Goal: Entertainment & Leisure: Consume media (video, audio)

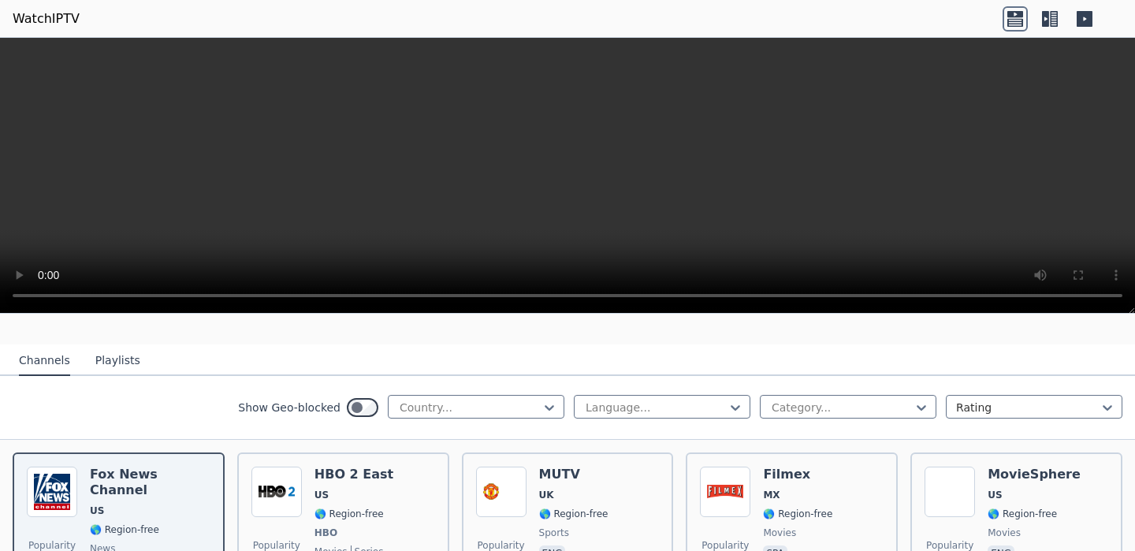
scroll to position [121, 0]
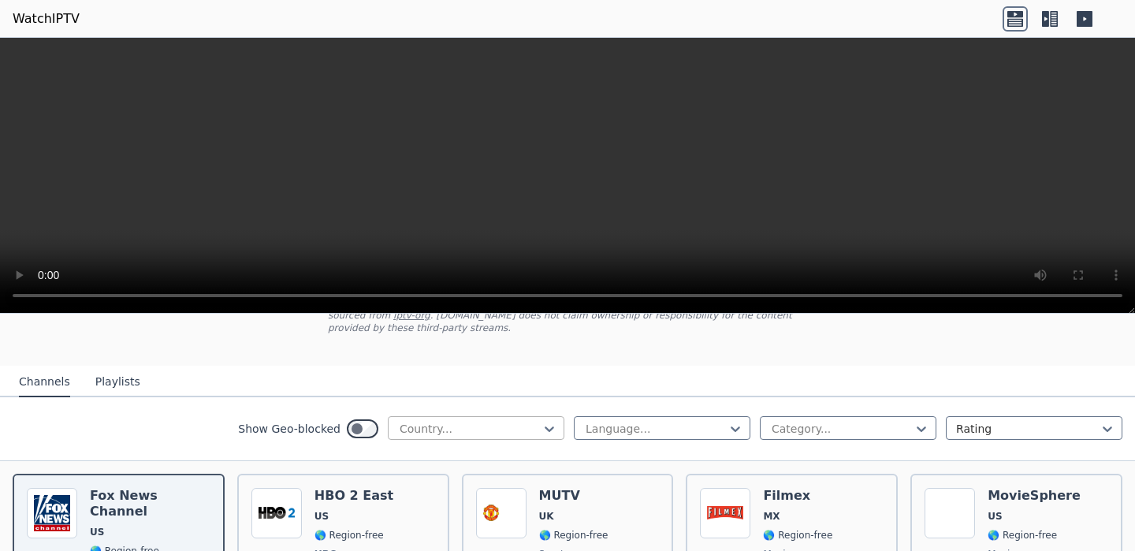
click at [433, 425] on div at bounding box center [469, 429] width 143 height 16
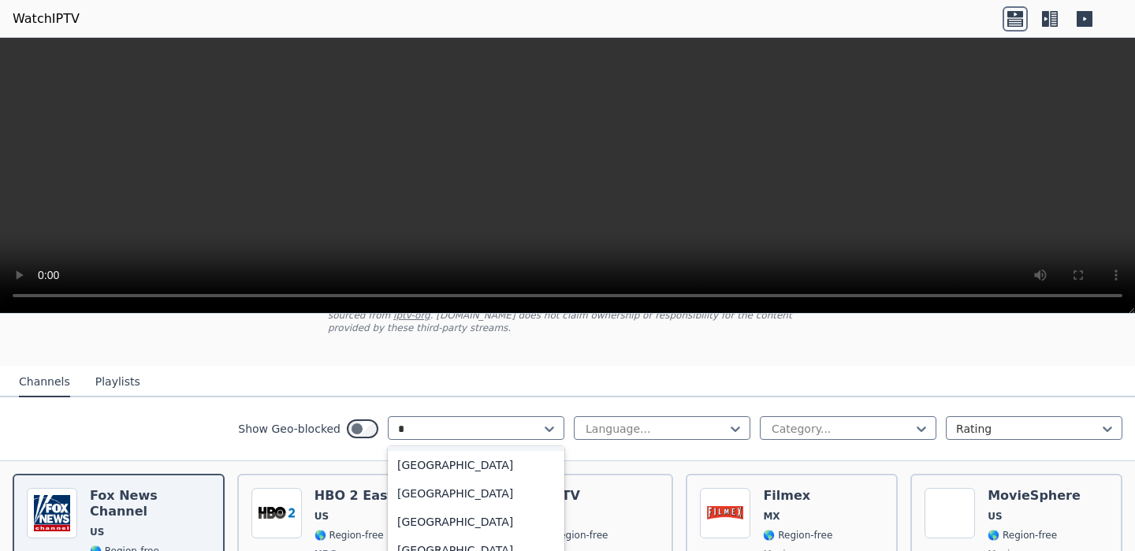
scroll to position [0, 0]
type input "***"
click at [447, 454] on div "[GEOGRAPHIC_DATA]" at bounding box center [476, 463] width 177 height 28
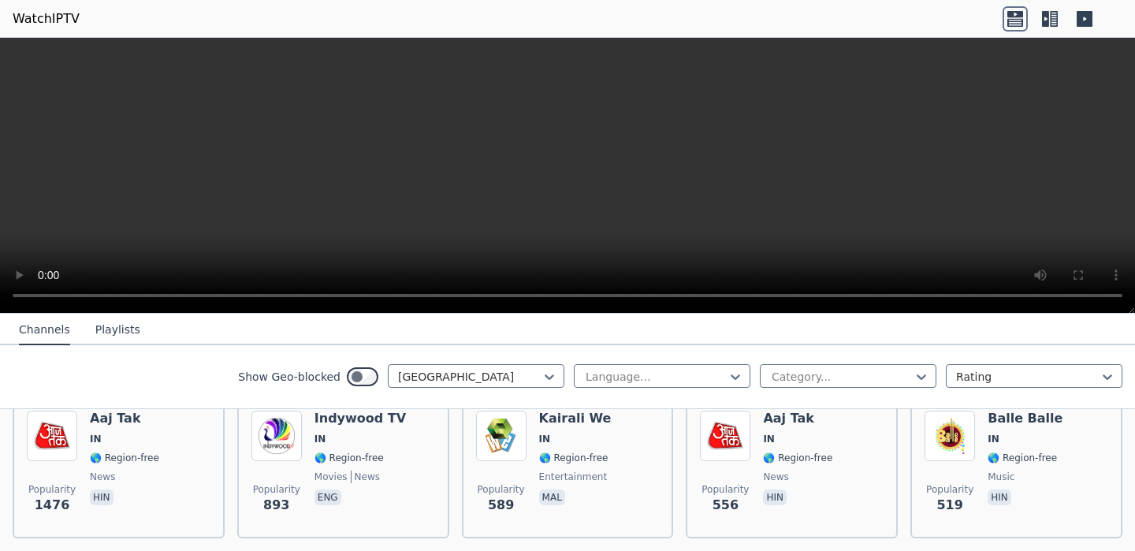
scroll to position [173, 0]
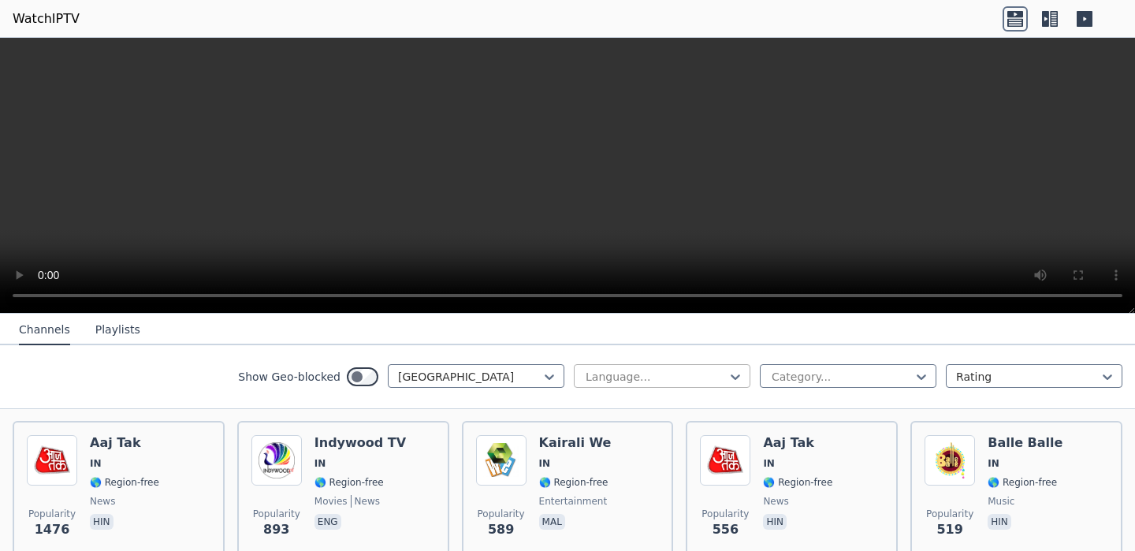
click at [612, 370] on div at bounding box center [655, 377] width 143 height 16
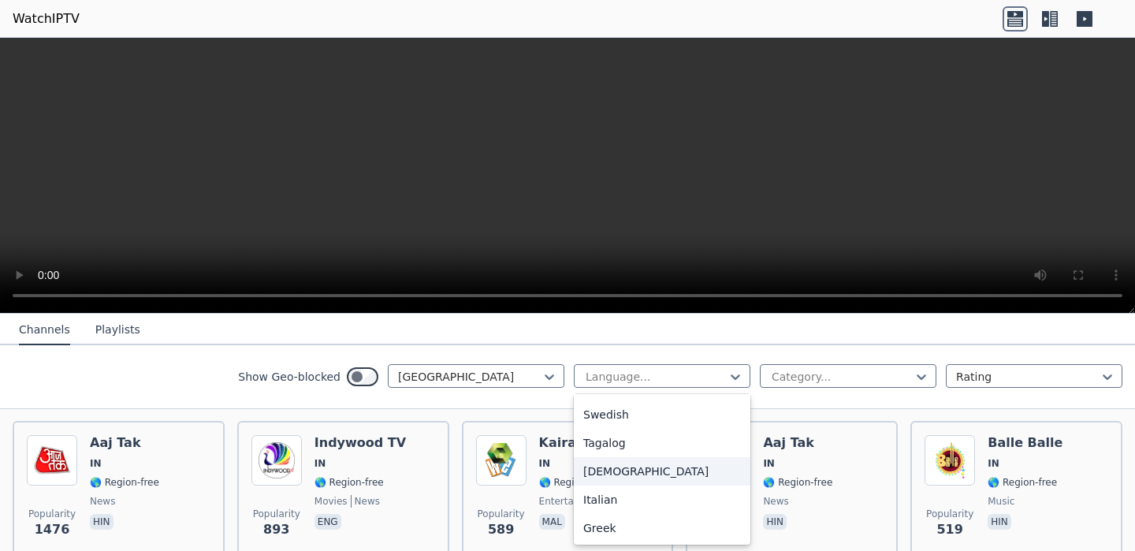
scroll to position [0, 0]
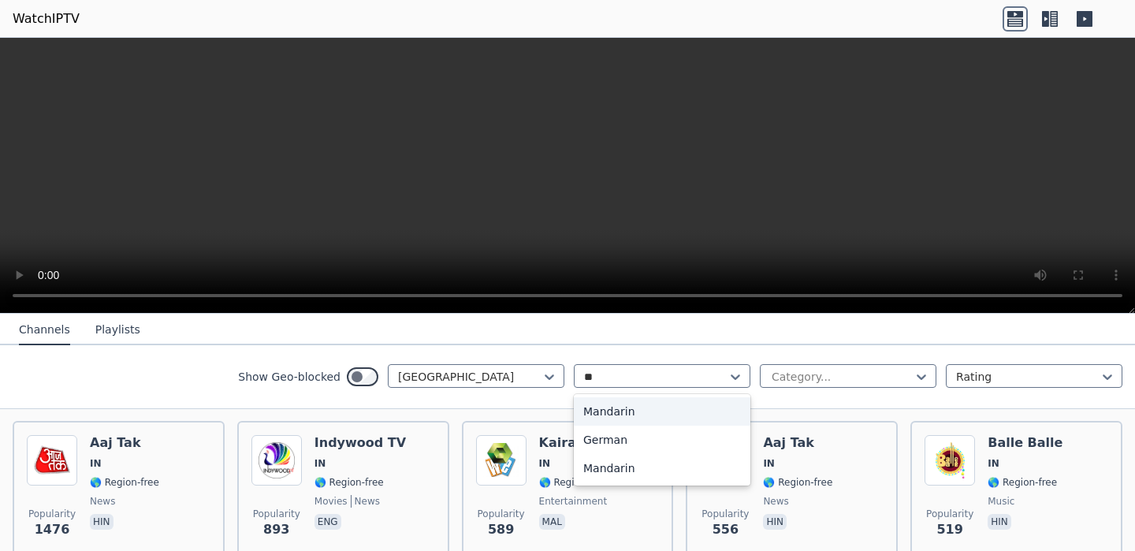
type input "*"
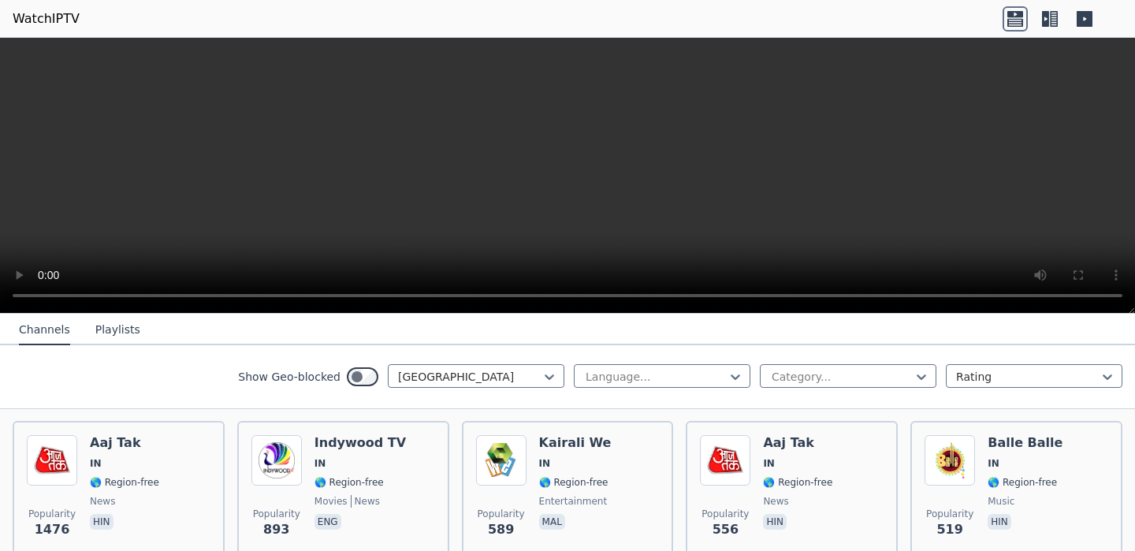
click at [790, 393] on div "Show Geo-blocked India Language... Category... Rating" at bounding box center [567, 377] width 1135 height 64
click at [801, 376] on div at bounding box center [841, 377] width 143 height 16
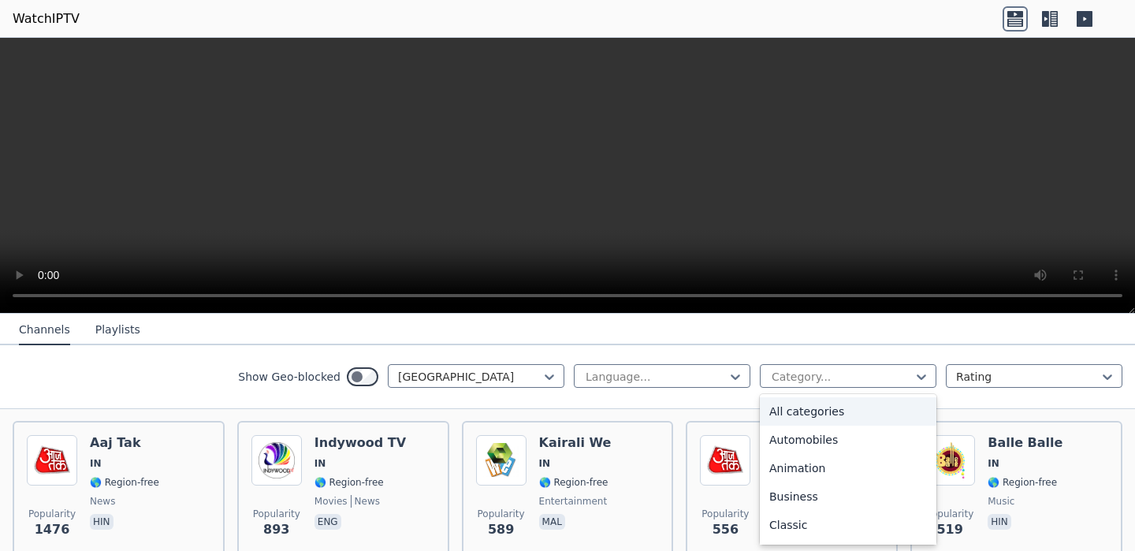
click at [724, 348] on div "Show Geo-blocked India Language... All categories, 1 of 27. 27 results availabl…" at bounding box center [567, 377] width 1135 height 64
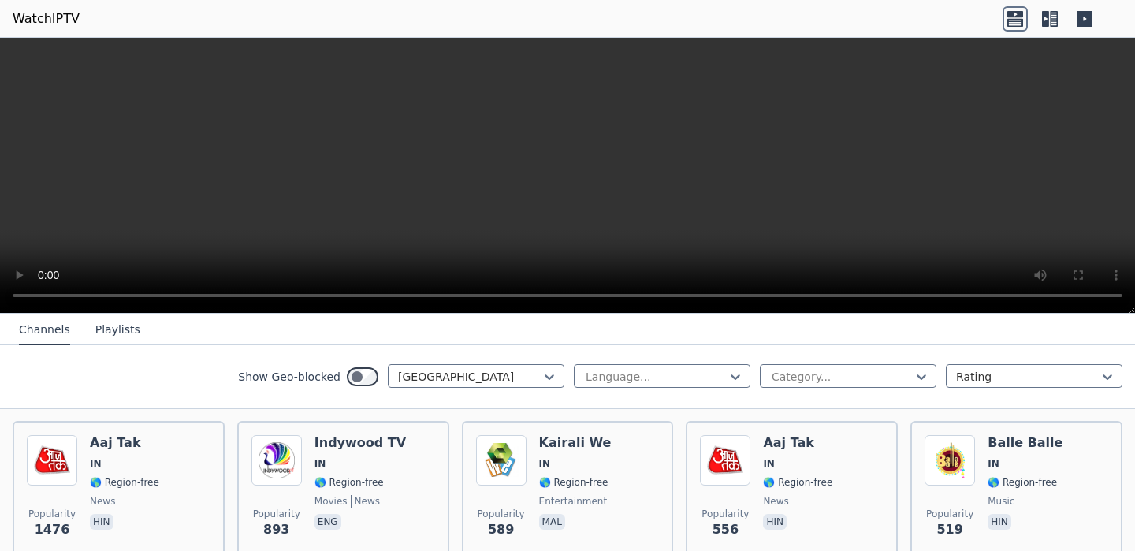
click at [856, 334] on nav "Channels Playlists" at bounding box center [567, 330] width 1135 height 32
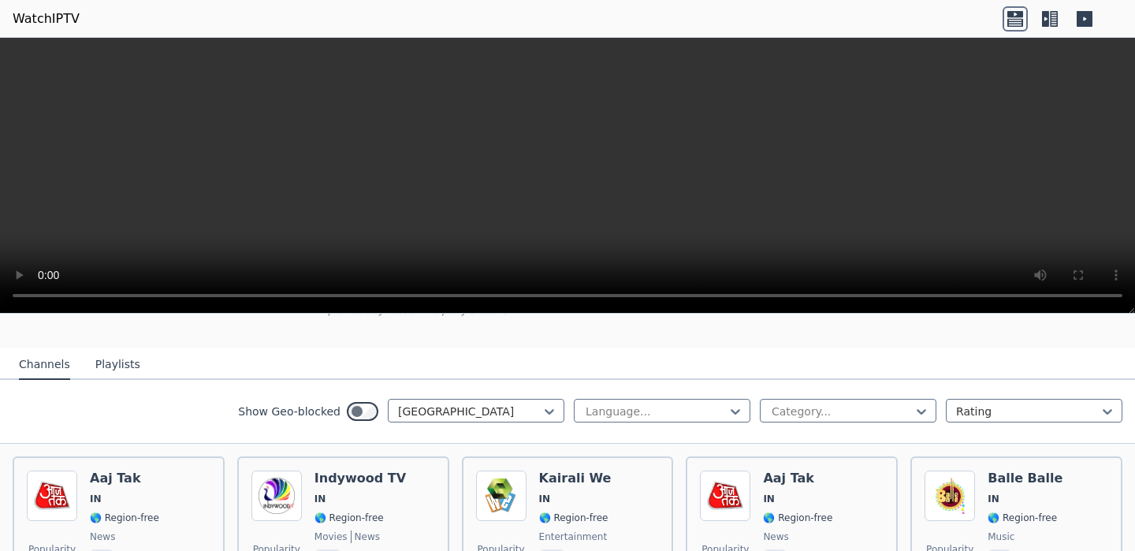
scroll to position [81, 0]
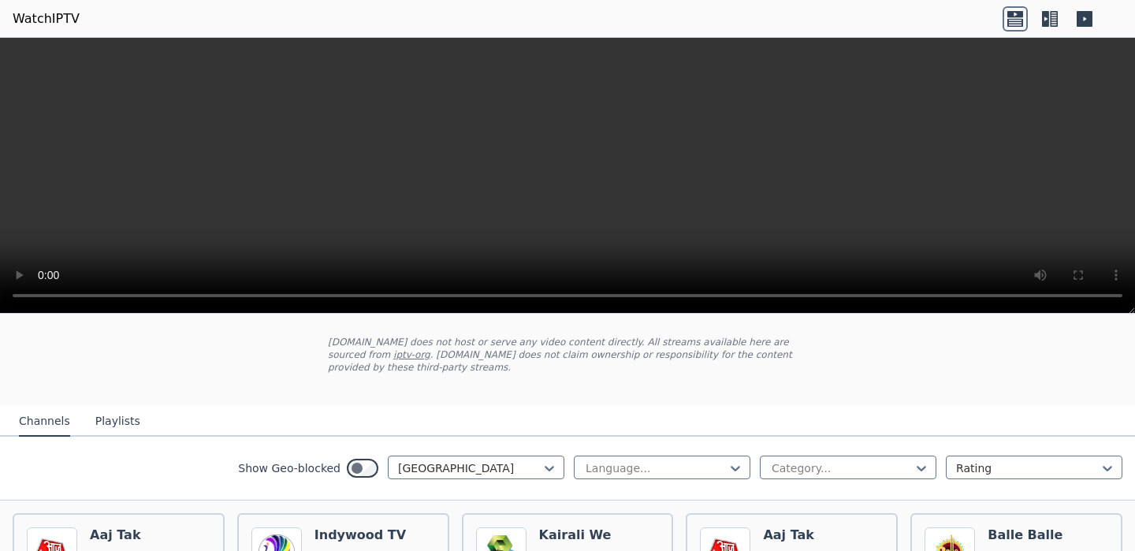
click at [826, 95] on video at bounding box center [567, 176] width 1135 height 276
click at [552, 154] on video at bounding box center [567, 176] width 1135 height 276
click at [1052, 17] on icon at bounding box center [1049, 18] width 25 height 25
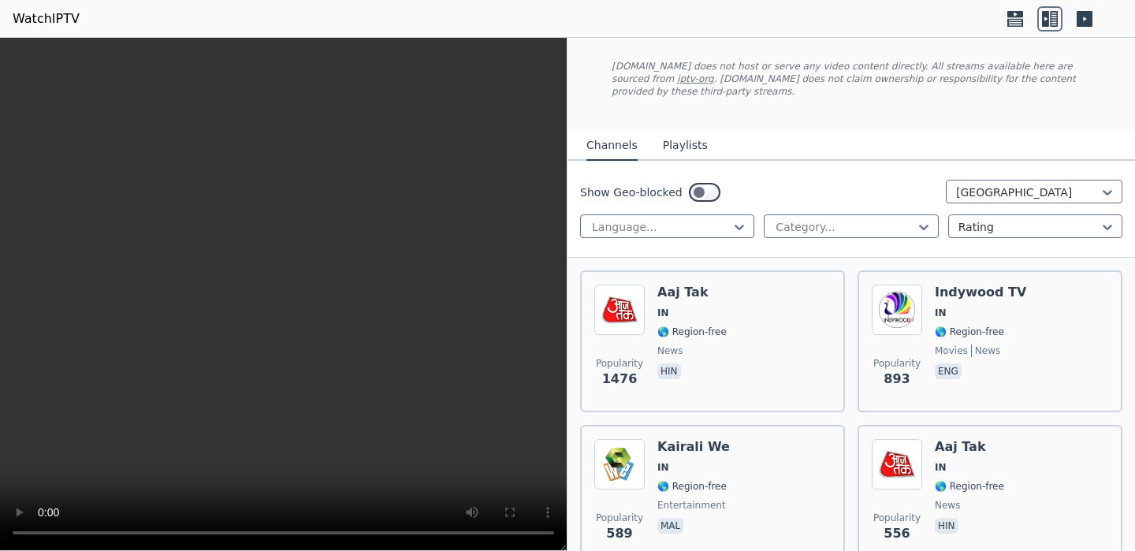
click at [1074, 14] on icon at bounding box center [1084, 18] width 25 height 25
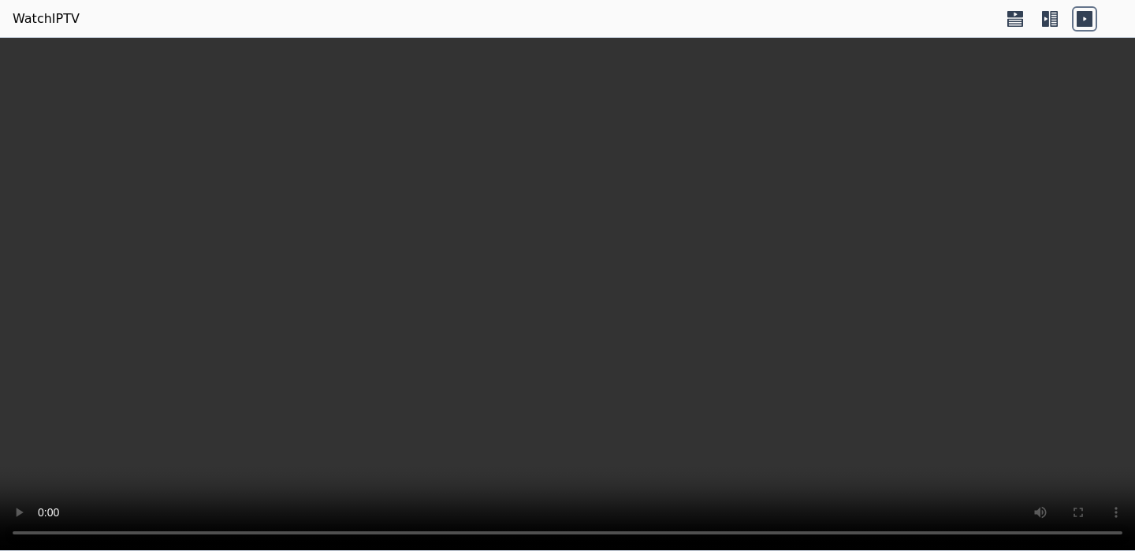
click at [1013, 21] on icon at bounding box center [1015, 22] width 16 height 8
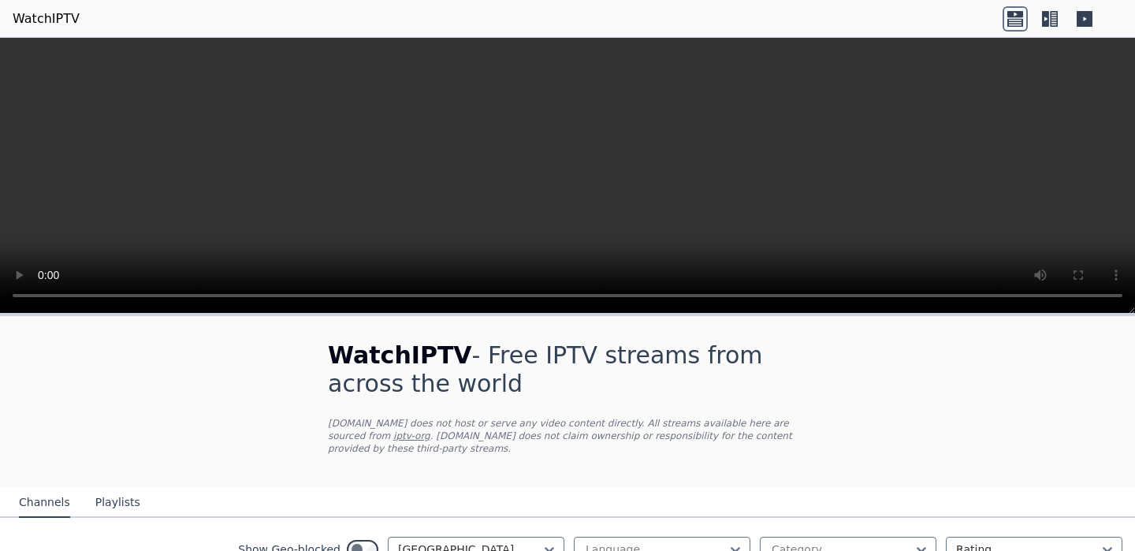
click at [1048, 13] on icon at bounding box center [1045, 19] width 7 height 16
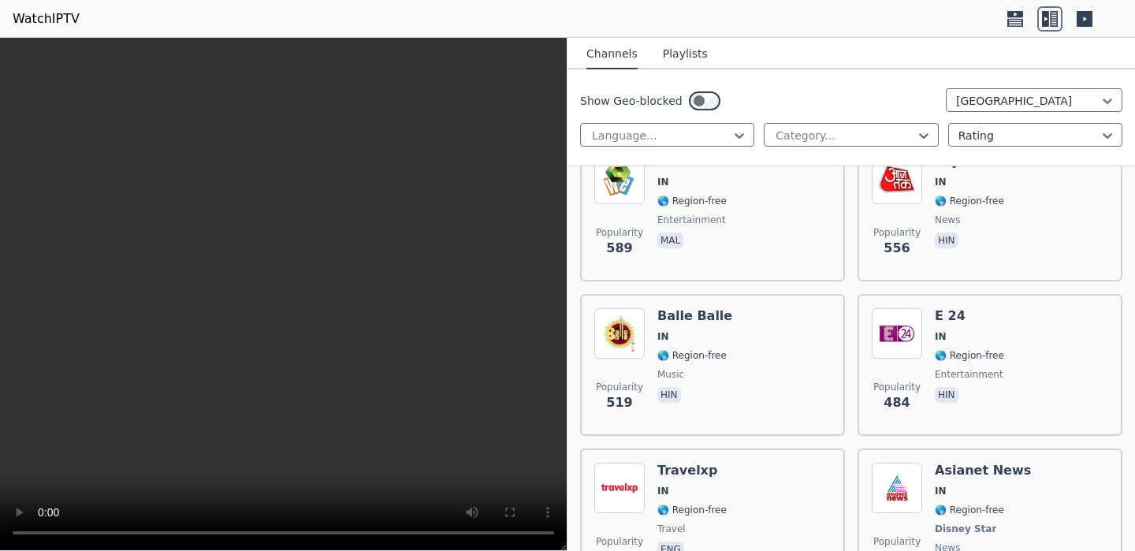
scroll to position [368, 0]
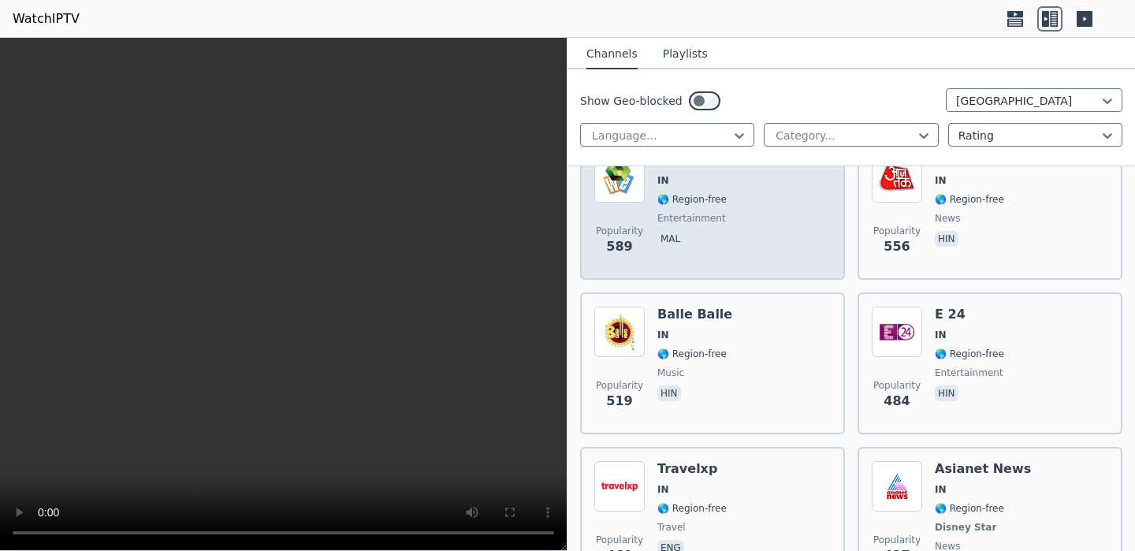
click at [659, 248] on span "mal" at bounding box center [693, 240] width 72 height 19
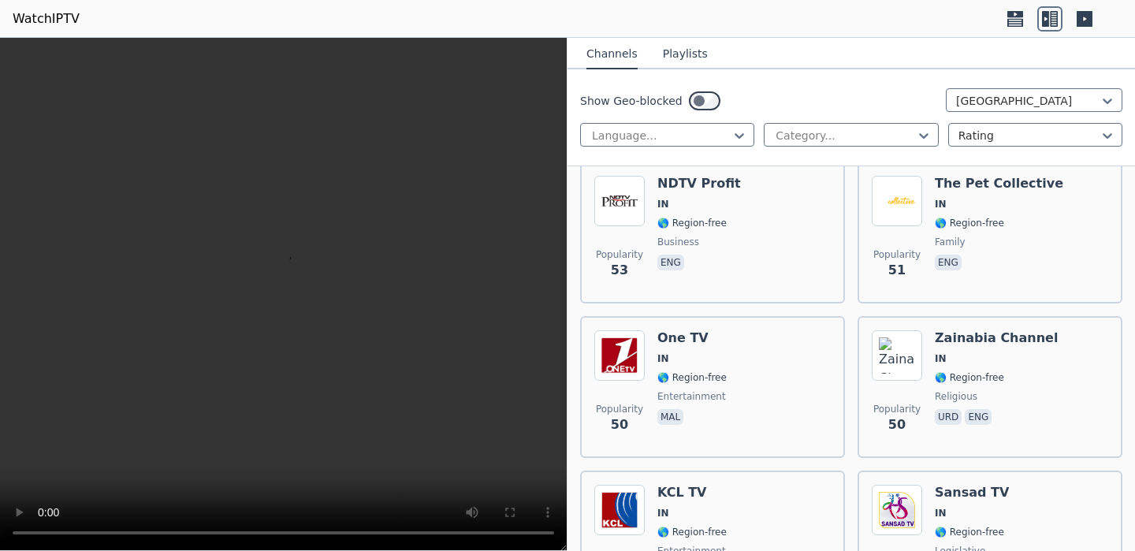
scroll to position [5098, 0]
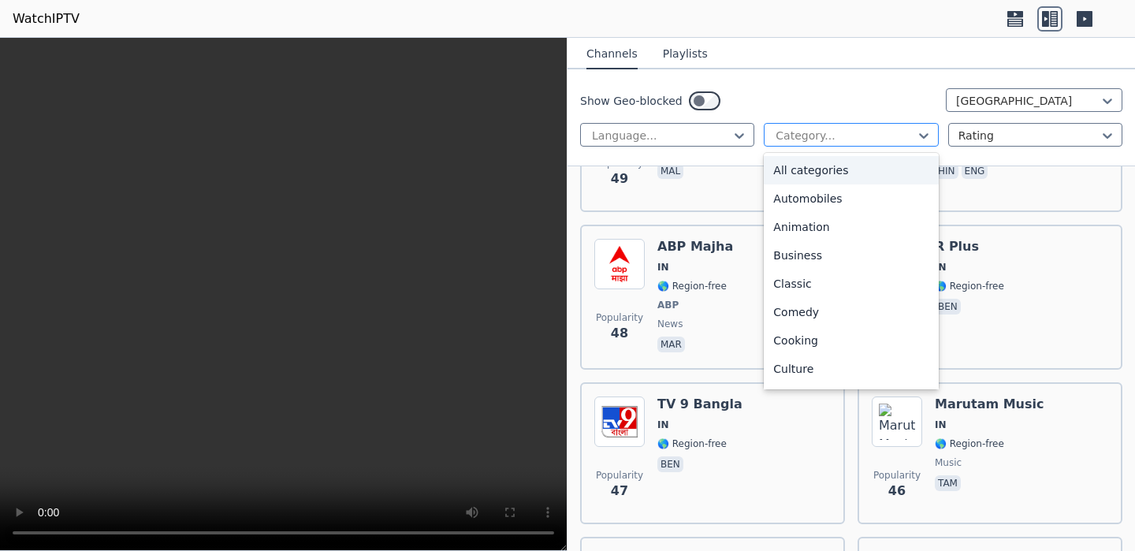
click at [851, 133] on div at bounding box center [844, 136] width 141 height 16
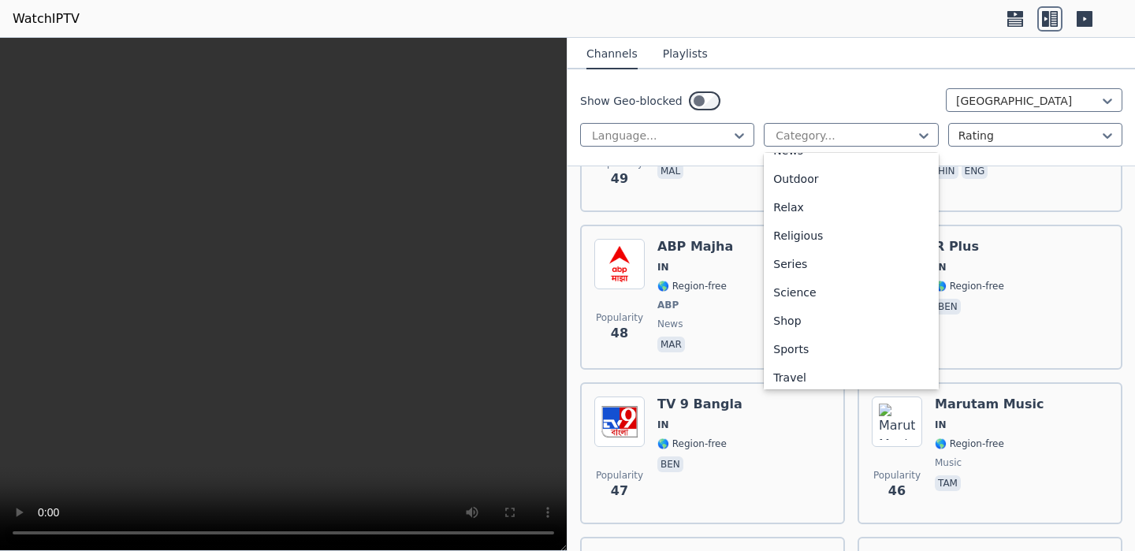
scroll to position [536, 0]
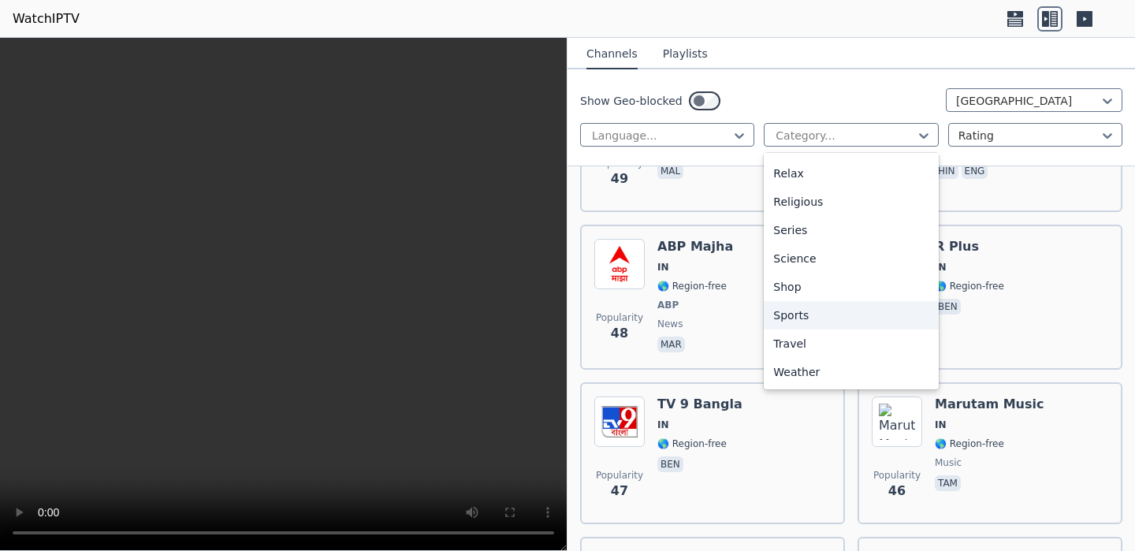
click at [808, 305] on div "Sports" at bounding box center [851, 315] width 174 height 28
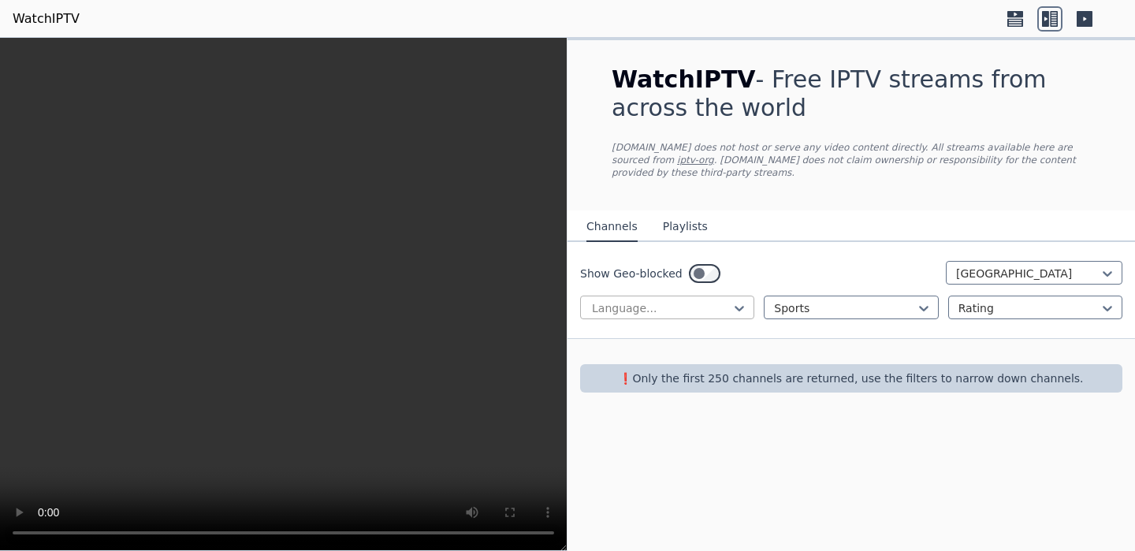
click at [706, 306] on div at bounding box center [660, 308] width 141 height 16
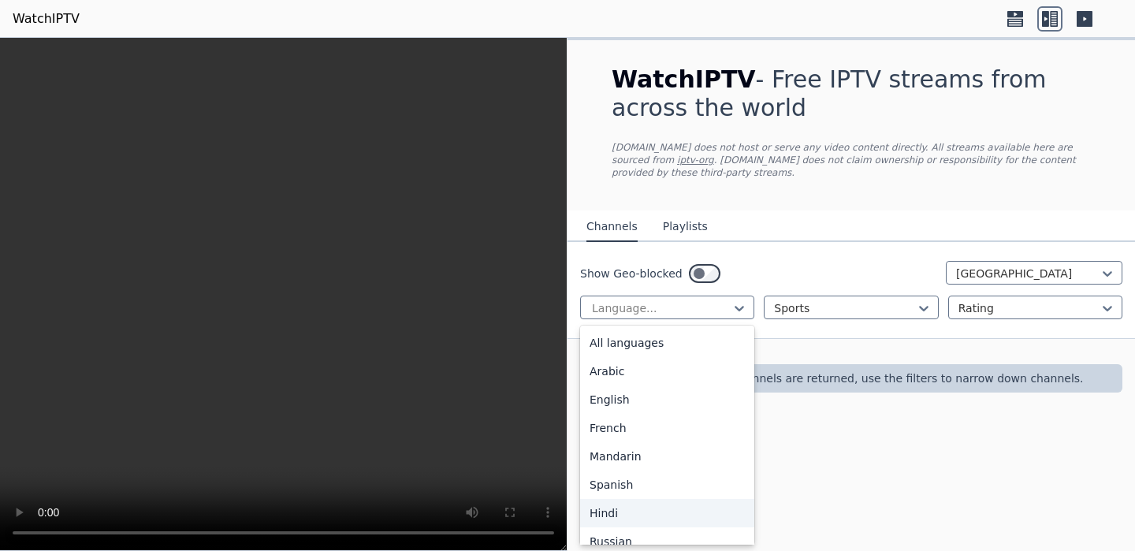
click at [646, 504] on div "Hindi" at bounding box center [667, 513] width 174 height 28
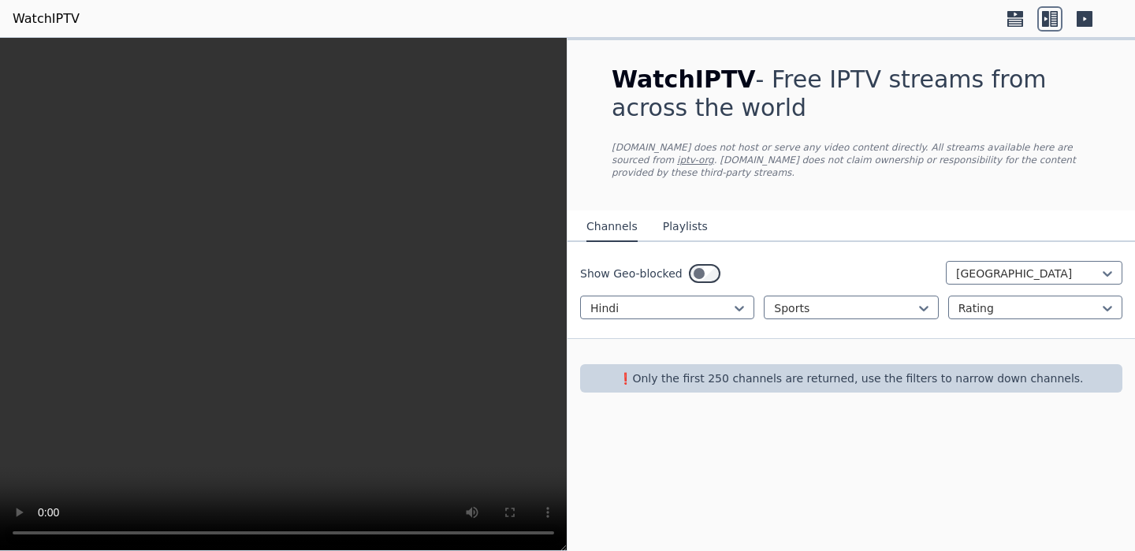
click at [831, 293] on div "Show Geo-blocked India option Hindi, selected. Hindi Sports Rating" at bounding box center [850, 290] width 567 height 97
click at [827, 303] on div at bounding box center [844, 308] width 141 height 16
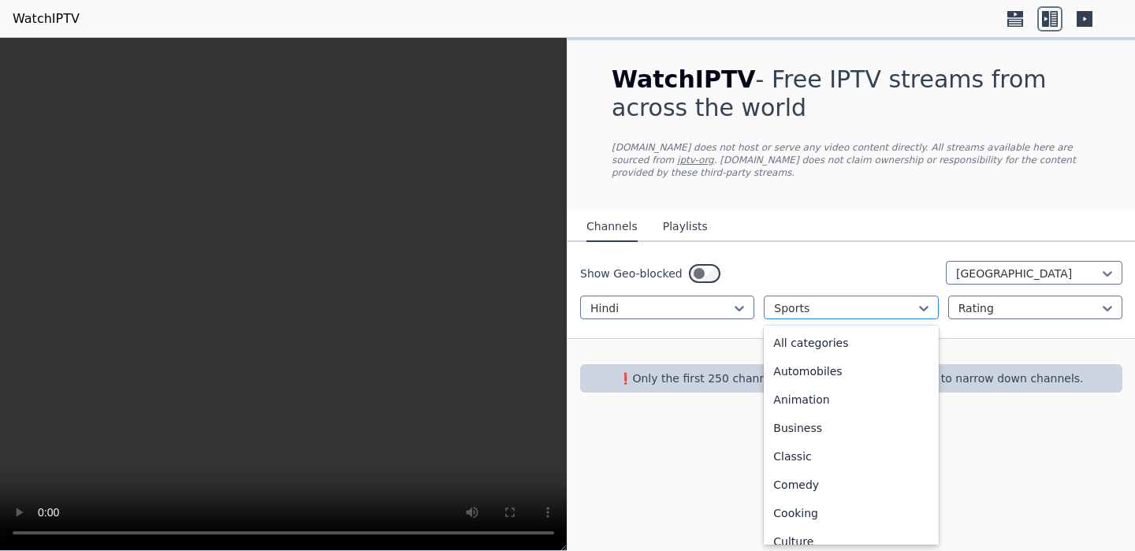
scroll to position [485, 0]
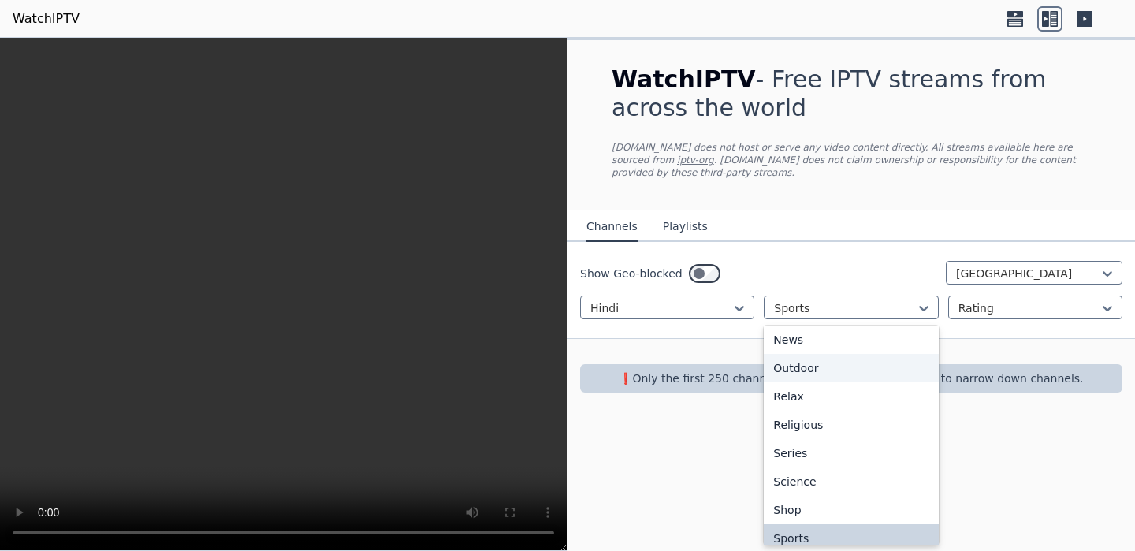
click at [671, 438] on div "WatchIPTV - Free IPTV streams from across the world [DOMAIN_NAME] does not host…" at bounding box center [850, 294] width 567 height 513
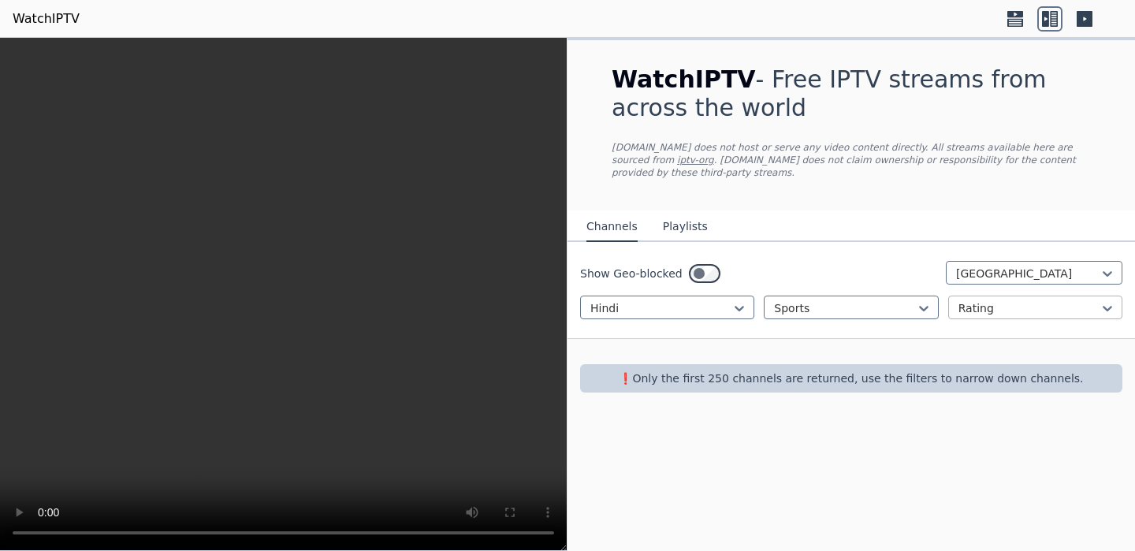
click at [970, 307] on div at bounding box center [1028, 308] width 141 height 16
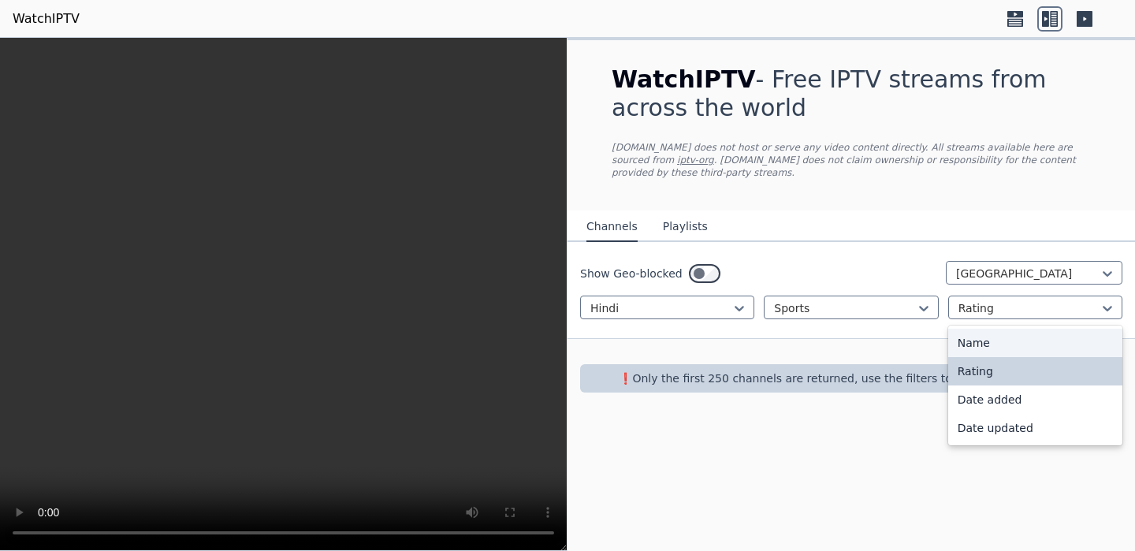
click at [969, 330] on div "Name" at bounding box center [1035, 343] width 174 height 28
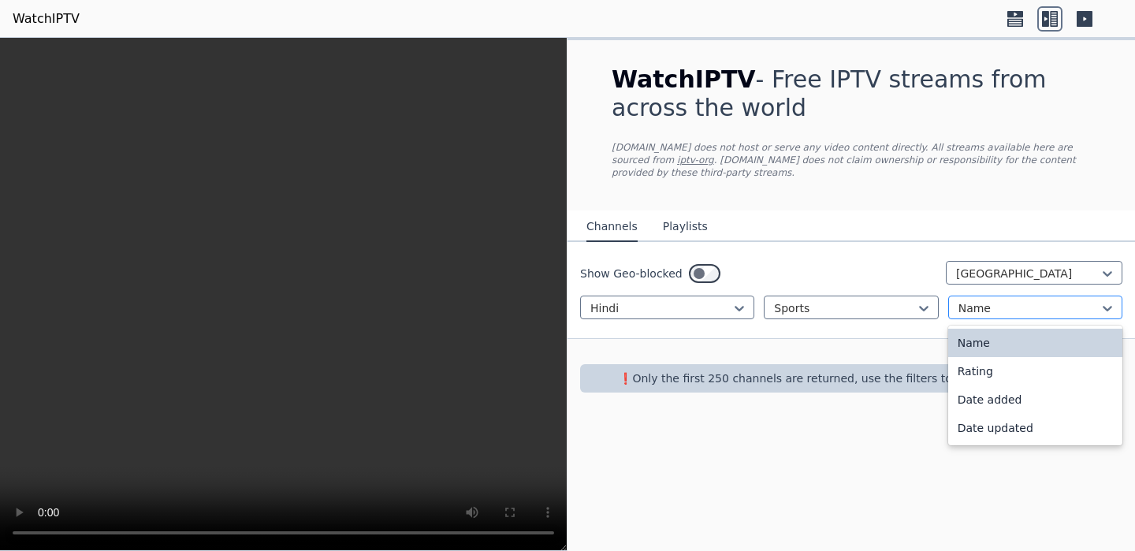
click at [976, 310] on div at bounding box center [1028, 308] width 141 height 16
click at [982, 377] on div "Rating" at bounding box center [1035, 371] width 174 height 28
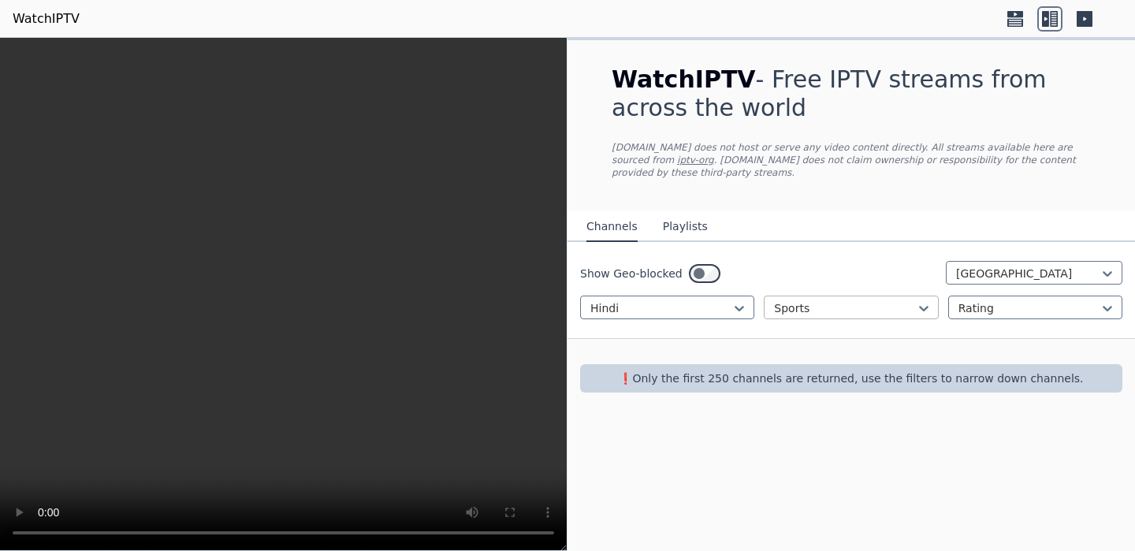
click at [900, 307] on div at bounding box center [844, 308] width 141 height 16
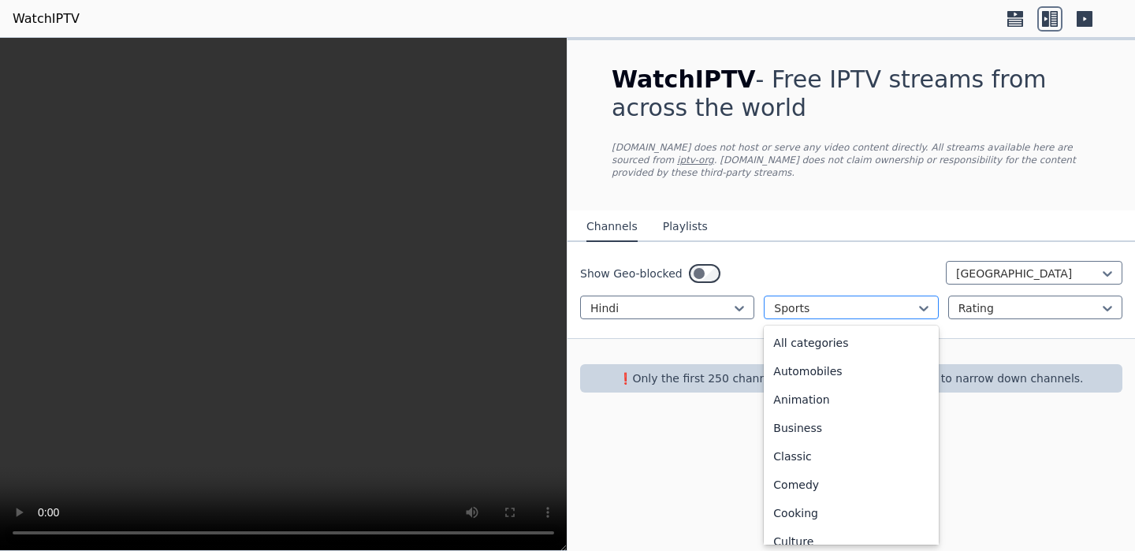
scroll to position [485, 0]
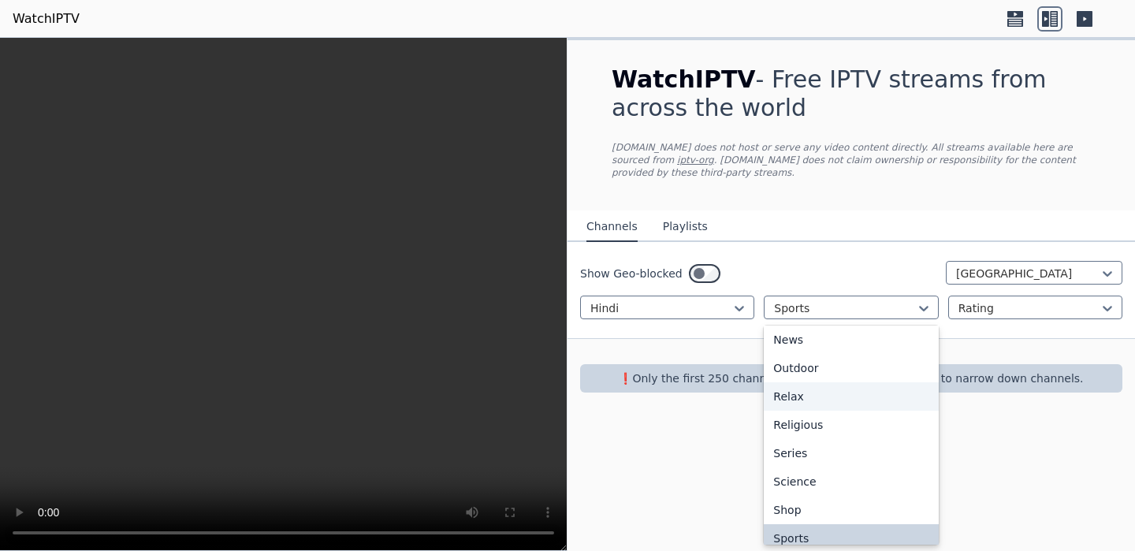
click at [821, 394] on div "Relax" at bounding box center [851, 396] width 174 height 28
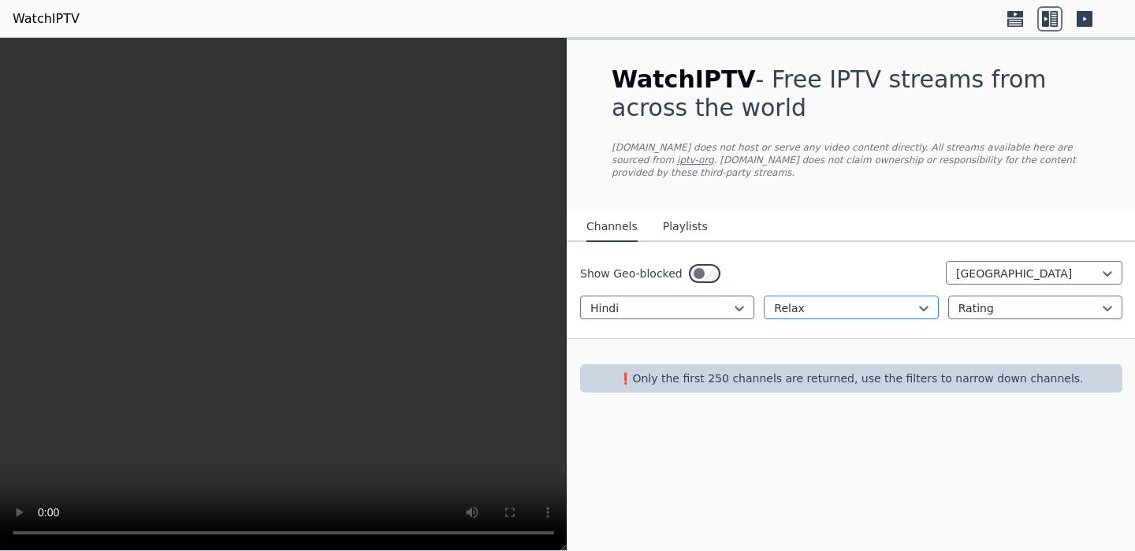
click at [844, 315] on div at bounding box center [844, 308] width 141 height 16
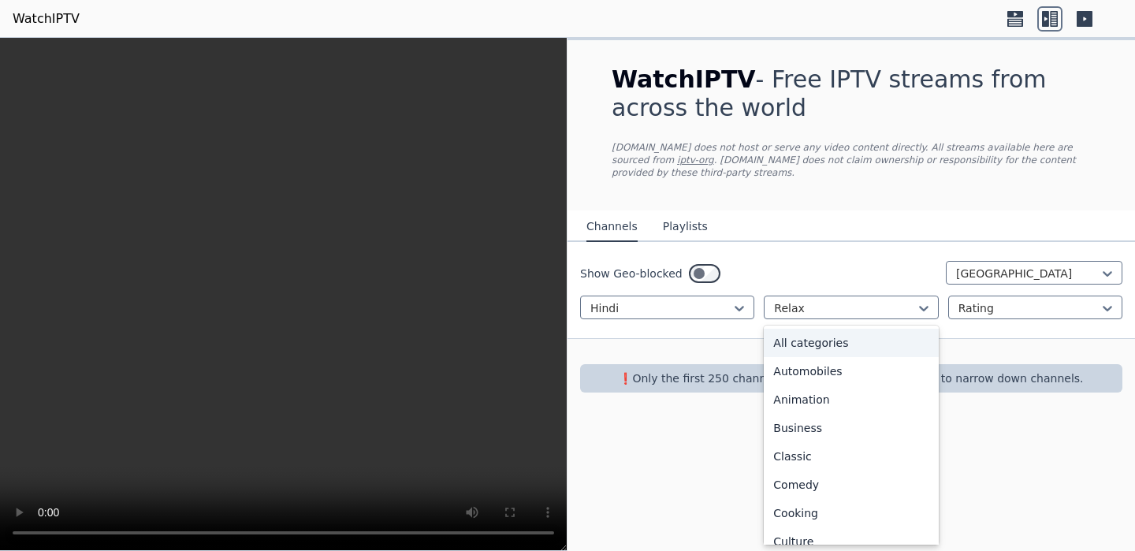
click at [838, 345] on div "All categories" at bounding box center [851, 343] width 174 height 28
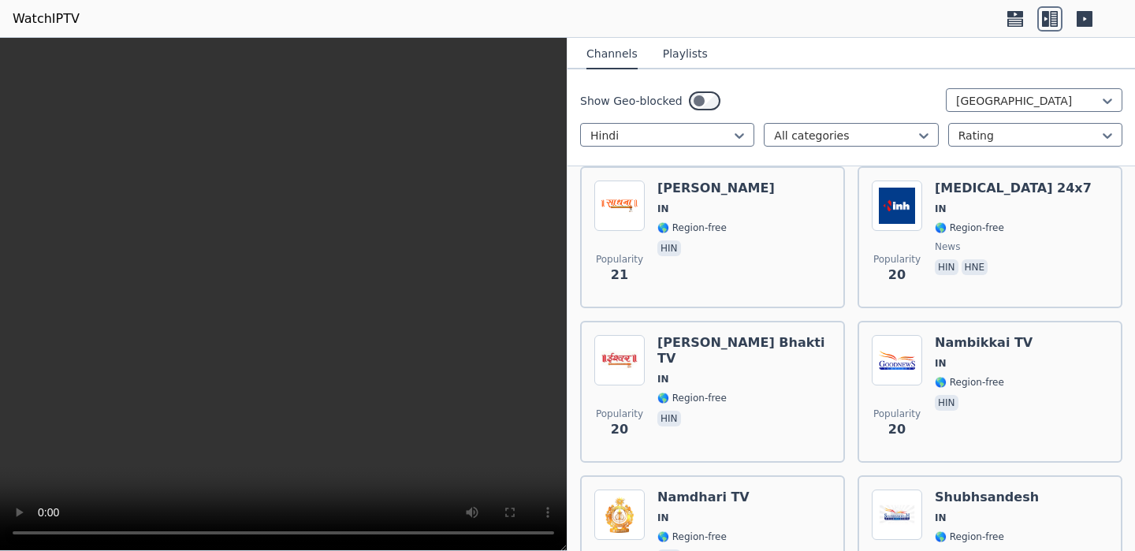
scroll to position [3422, 0]
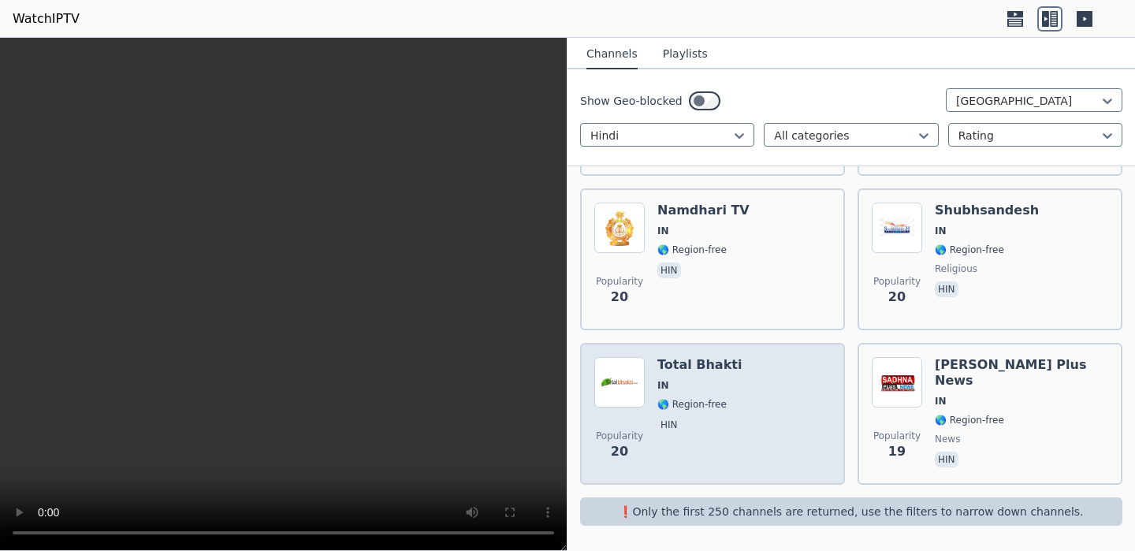
click at [718, 362] on h6 "Total Bhakti" at bounding box center [699, 365] width 84 height 16
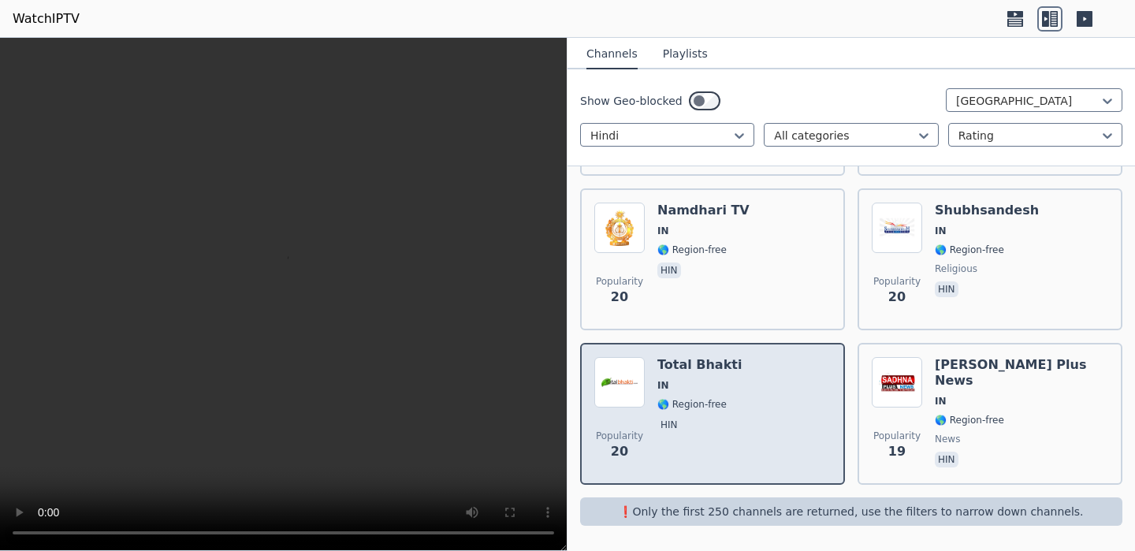
click at [677, 378] on div "Total Bhakti IN 🌎 Region-free hin" at bounding box center [699, 413] width 84 height 113
click at [623, 384] on img at bounding box center [619, 382] width 50 height 50
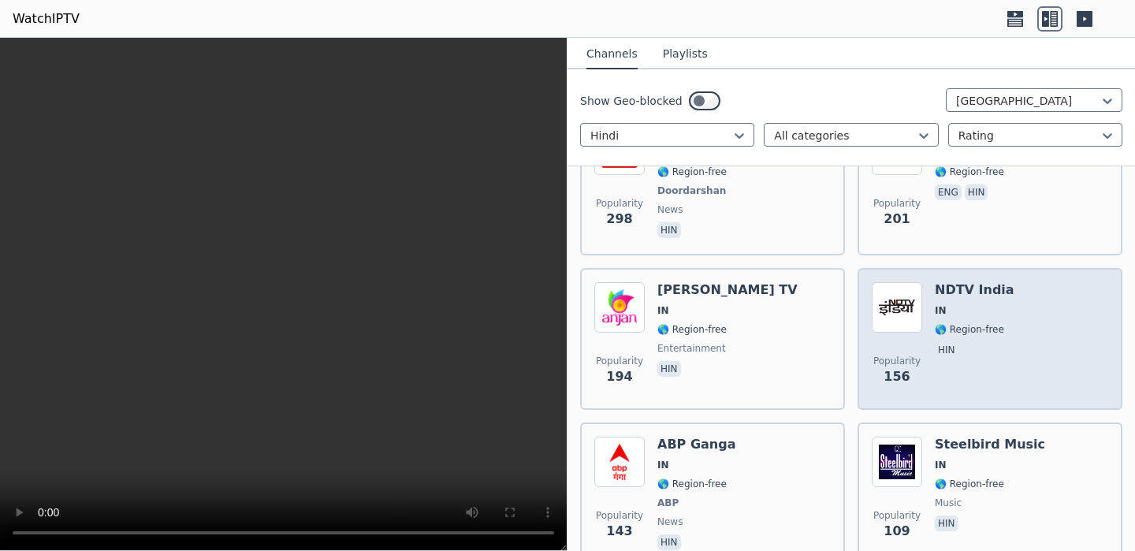
scroll to position [418, 0]
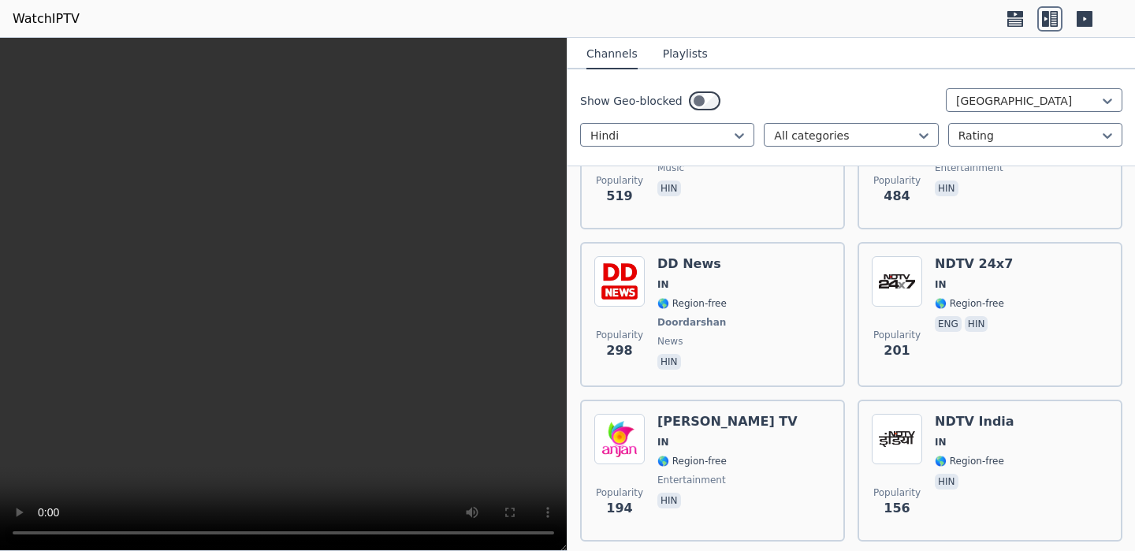
click at [692, 56] on button "Playlists" at bounding box center [685, 54] width 45 height 30
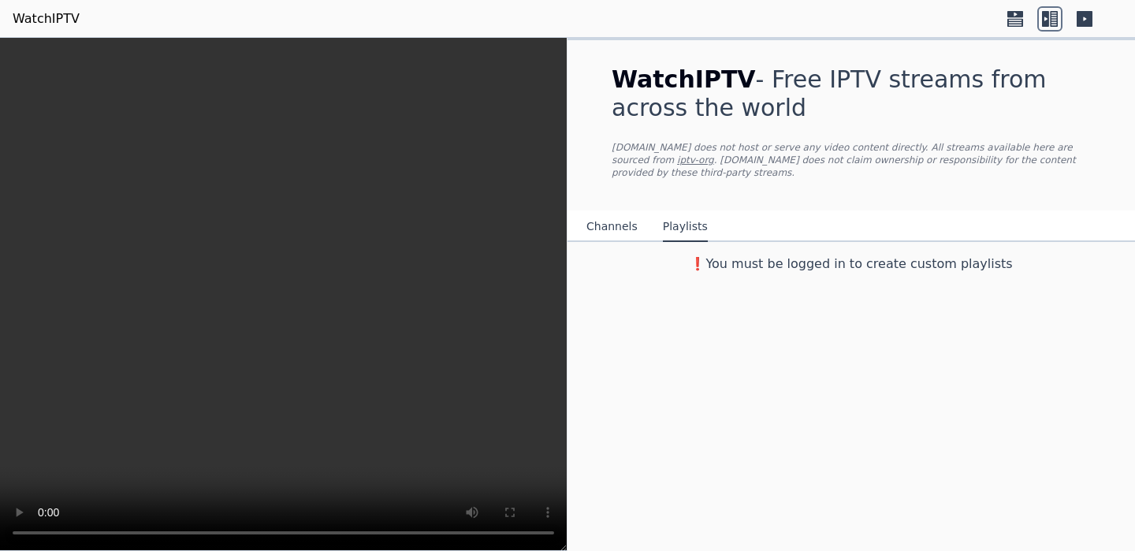
scroll to position [0, 0]
click at [603, 235] on button "Channels" at bounding box center [611, 227] width 51 height 30
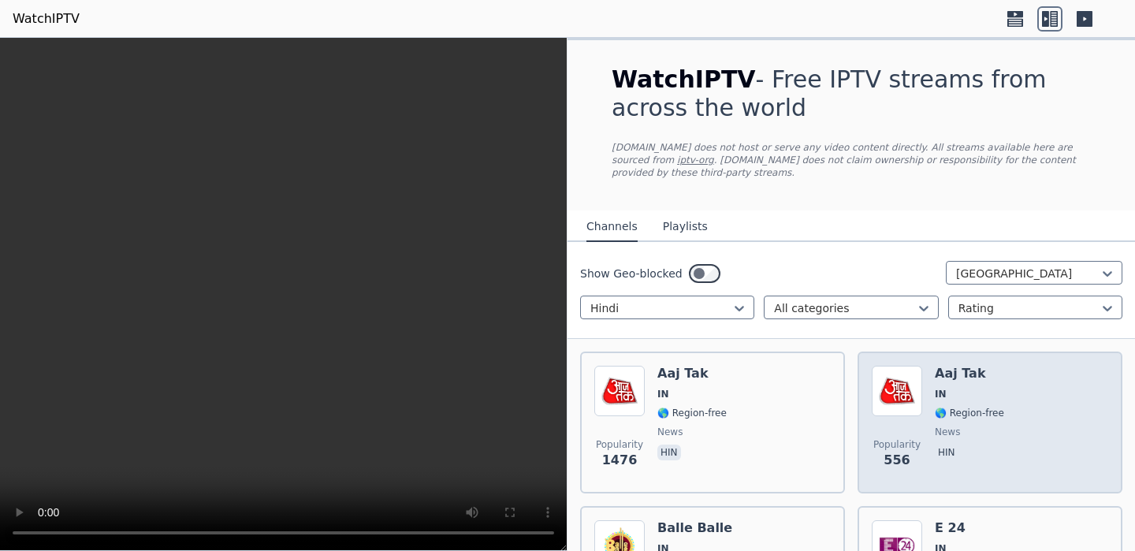
click at [927, 363] on div "Popularity 556 Aaj Tak IN 🌎 Region-free news hin" at bounding box center [989, 422] width 265 height 142
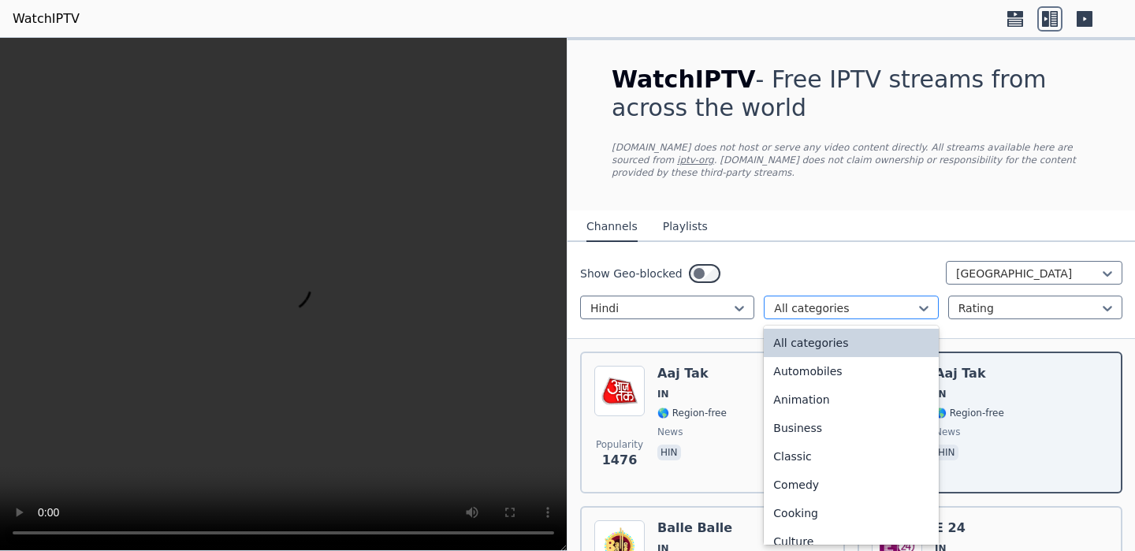
click at [849, 311] on div at bounding box center [844, 308] width 141 height 16
click at [816, 485] on div "Comedy" at bounding box center [851, 484] width 174 height 28
